Goal: Task Accomplishment & Management: Use online tool/utility

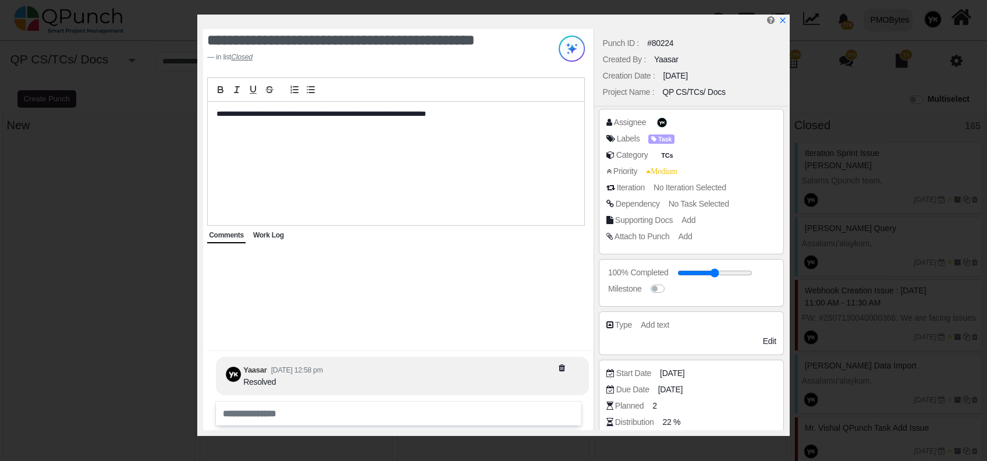
select select "*****"
click at [779, 20] on icon "x" at bounding box center [781, 20] width 9 height 9
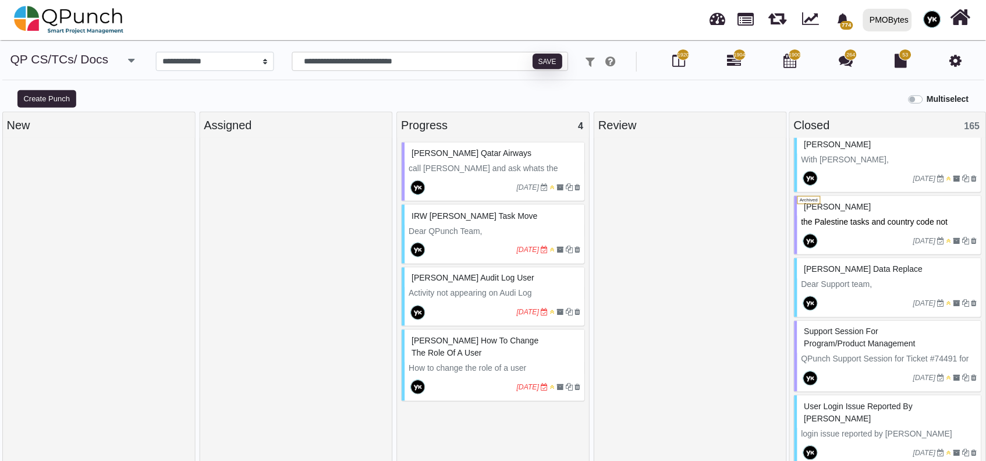
scroll to position [820, 0]
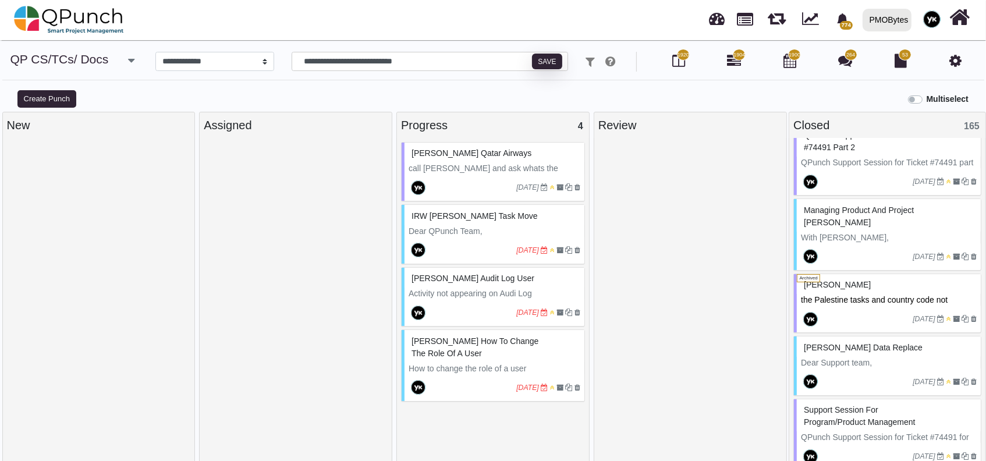
click at [678, 238] on div at bounding box center [690, 304] width 184 height 324
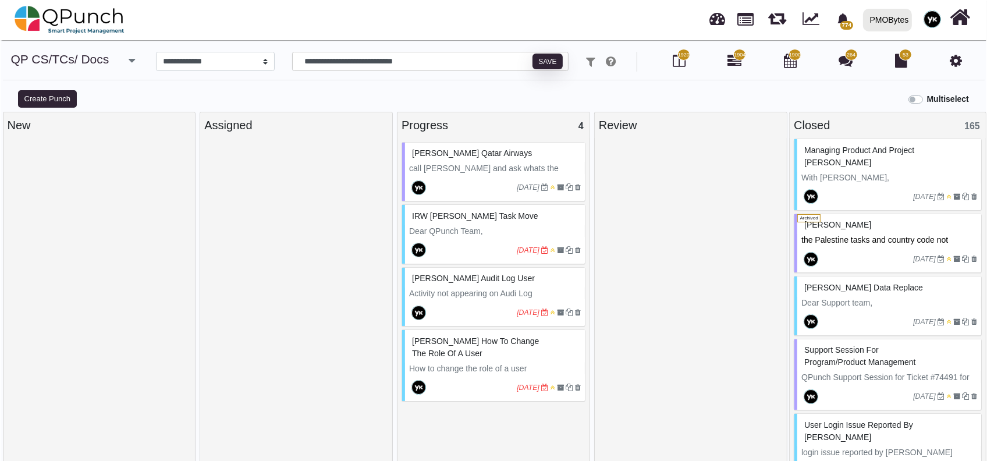
scroll to position [880, 0]
click at [868, 312] on div at bounding box center [865, 321] width 93 height 19
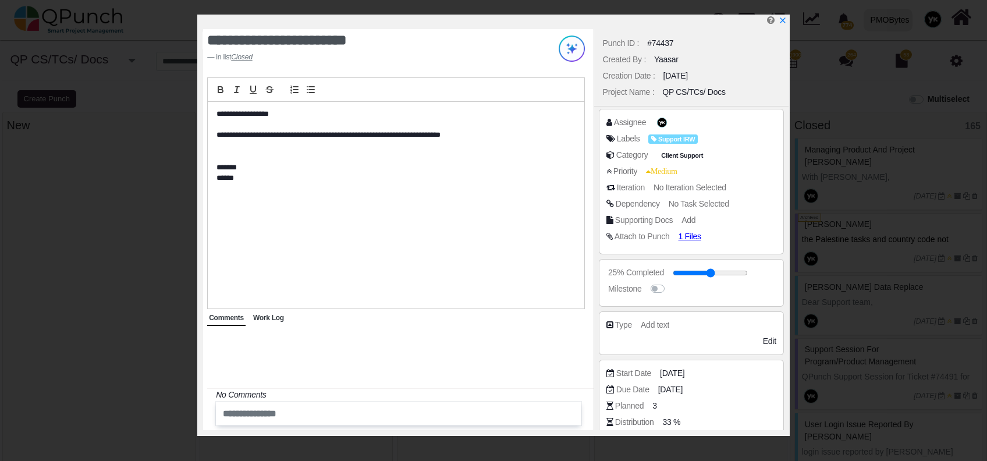
click at [661, 41] on div "#74437" at bounding box center [660, 43] width 26 height 12
